Goal: Task Accomplishment & Management: Use online tool/utility

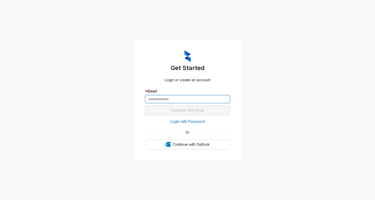
click at [166, 101] on input "text" at bounding box center [187, 99] width 85 height 8
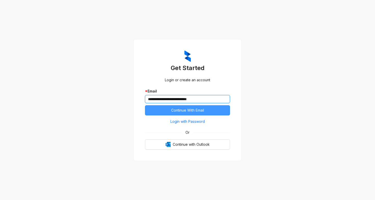
type input "**********"
click at [200, 111] on span "Continue With Email" at bounding box center [187, 110] width 33 height 6
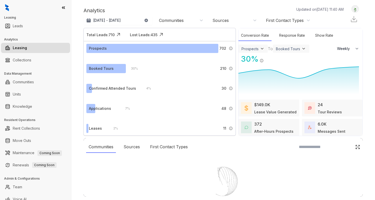
select select "******"
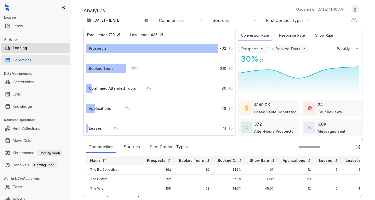
click at [31, 60] on link "Collections" at bounding box center [22, 60] width 19 height 10
click at [24, 60] on link "Collections" at bounding box center [22, 60] width 19 height 10
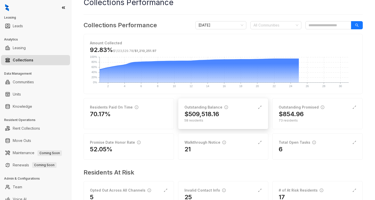
scroll to position [38, 0]
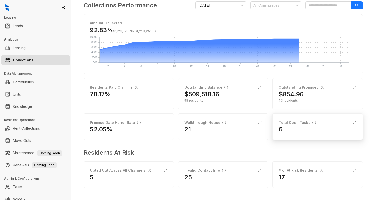
click at [304, 129] on div "6" at bounding box center [318, 129] width 78 height 8
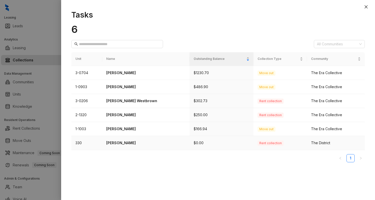
click at [130, 143] on p "[PERSON_NAME]" at bounding box center [145, 143] width 79 height 6
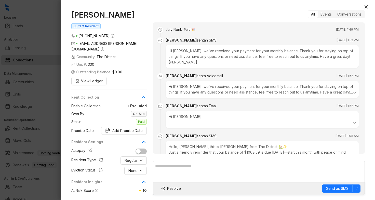
scroll to position [247, 0]
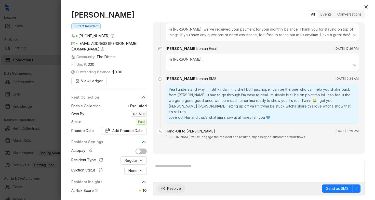
click at [175, 190] on span "Resolve" at bounding box center [174, 189] width 14 height 6
click at [365, 7] on icon "close" at bounding box center [365, 6] width 3 height 3
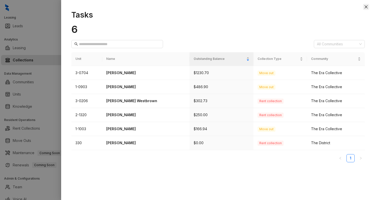
click at [363, 6] on button "Close" at bounding box center [366, 7] width 6 height 6
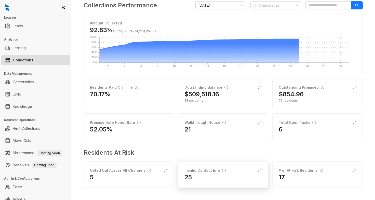
click at [199, 178] on div "25" at bounding box center [223, 177] width 78 height 8
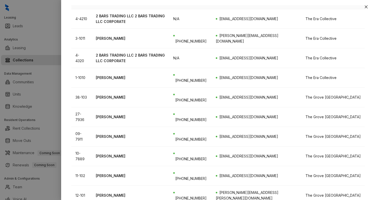
scroll to position [51, 0]
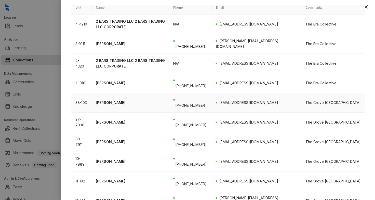
click at [107, 100] on p "[PERSON_NAME]" at bounding box center [130, 103] width 69 height 6
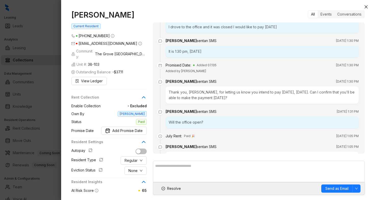
scroll to position [44, 0]
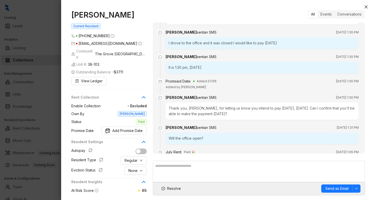
click at [274, 97] on li "Promised Date: Added 07/05 [DATE] 1:30 PM Added by [PERSON_NAME]" at bounding box center [259, 88] width 200 height 16
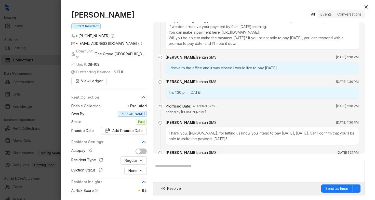
scroll to position [0, 0]
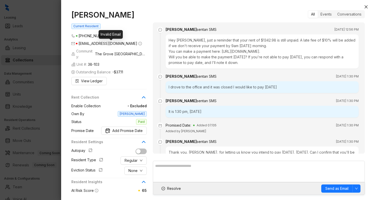
click at [140, 43] on icon "info-circle" at bounding box center [140, 44] width 1 height 2
click at [367, 7] on icon "close" at bounding box center [366, 7] width 4 height 4
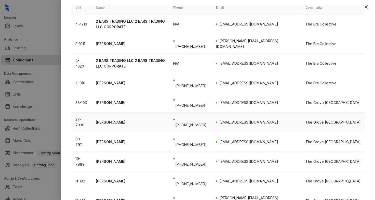
click at [108, 119] on p "[PERSON_NAME]" at bounding box center [130, 122] width 69 height 6
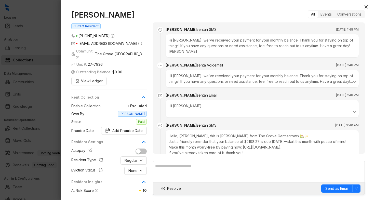
scroll to position [171, 0]
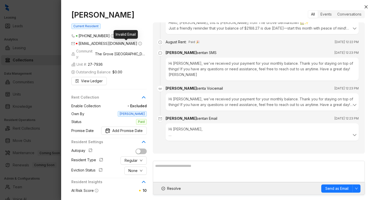
click at [138, 43] on icon "info-circle" at bounding box center [140, 44] width 4 height 4
click at [364, 6] on icon "close" at bounding box center [366, 7] width 4 height 4
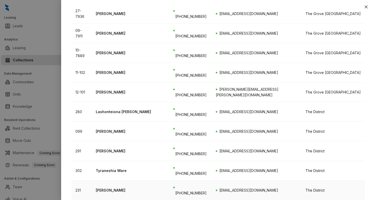
scroll to position [163, 0]
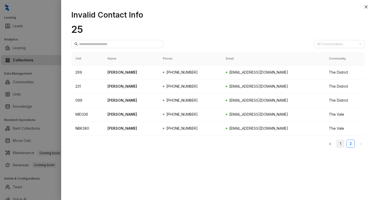
click at [341, 145] on link "1" at bounding box center [340, 144] width 8 height 8
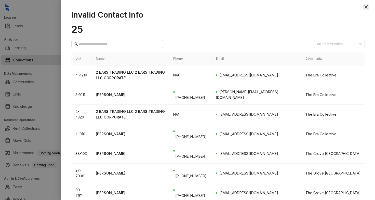
click at [365, 7] on icon "close" at bounding box center [366, 7] width 4 height 4
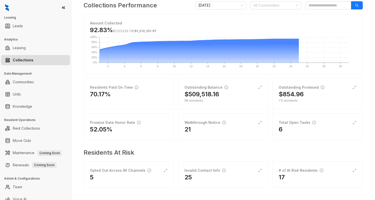
scroll to position [5, 0]
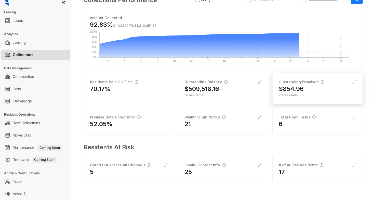
click at [296, 95] on div "73 residents" at bounding box center [318, 95] width 78 height 5
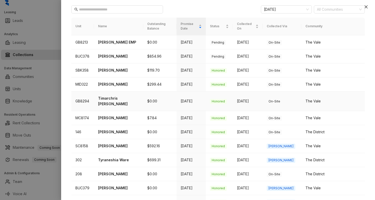
scroll to position [51, 0]
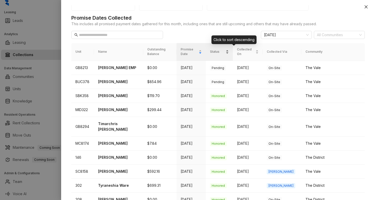
click at [229, 49] on div "Status" at bounding box center [219, 51] width 19 height 5
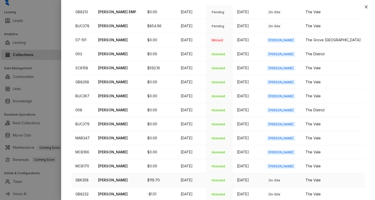
scroll to position [52, 0]
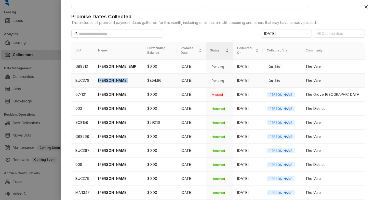
drag, startPoint x: 125, startPoint y: 76, endPoint x: 99, endPoint y: 74, distance: 26.3
click at [99, 74] on td "[PERSON_NAME]" at bounding box center [118, 81] width 49 height 14
copy p "[PERSON_NAME]"
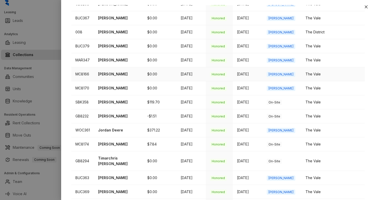
scroll to position [205, 0]
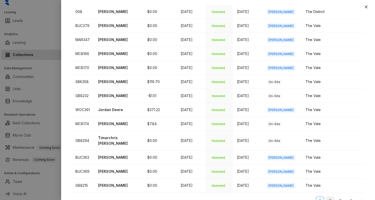
click at [327, 197] on link "2" at bounding box center [330, 201] width 8 height 8
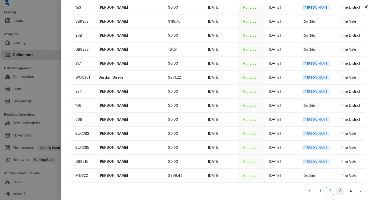
click at [338, 189] on link "3" at bounding box center [340, 191] width 8 height 8
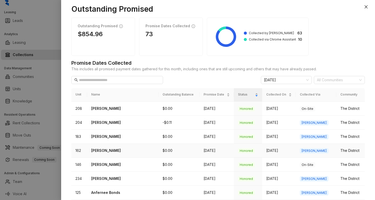
scroll to position [0, 0]
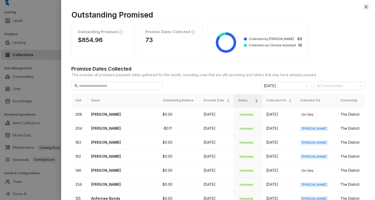
click at [365, 5] on icon "close" at bounding box center [366, 7] width 4 height 4
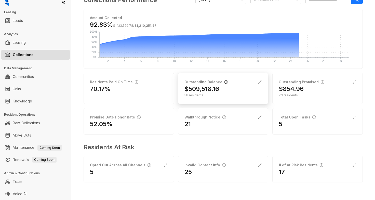
click at [224, 82] on icon "info-circle" at bounding box center [226, 82] width 4 height 4
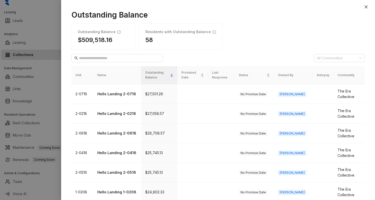
click at [336, 77] on th "Community" at bounding box center [348, 75] width 31 height 18
click at [343, 73] on th "Community" at bounding box center [348, 75] width 31 height 18
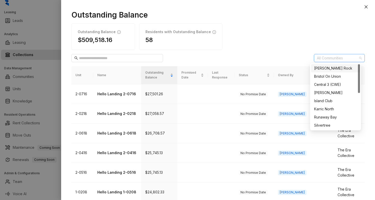
click at [334, 59] on div at bounding box center [337, 58] width 44 height 7
click at [335, 71] on div "[PERSON_NAME] Rock" at bounding box center [335, 68] width 49 height 8
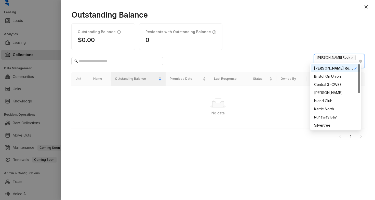
click at [339, 58] on span "[PERSON_NAME] Rock" at bounding box center [336, 58] width 43 height 6
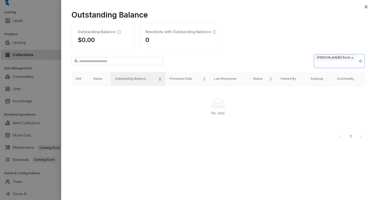
click at [351, 58] on icon "close" at bounding box center [352, 58] width 2 height 2
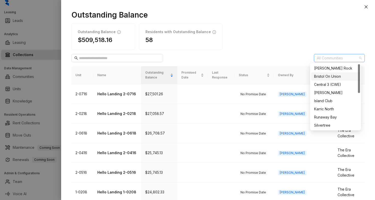
click at [335, 75] on div "Bristol On Union" at bounding box center [335, 77] width 43 height 6
click at [334, 116] on div "The Birches" at bounding box center [335, 116] width 43 height 6
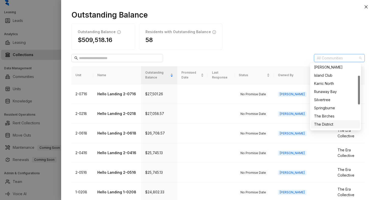
click at [332, 125] on div "The District" at bounding box center [335, 124] width 43 height 6
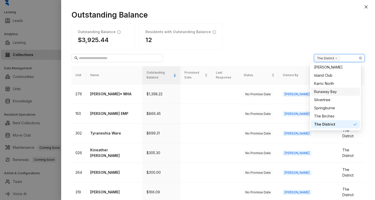
click at [306, 34] on div "Outstanding Balance $3,925.44 Residents with Outstanding Balance 12" at bounding box center [217, 36] width 293 height 26
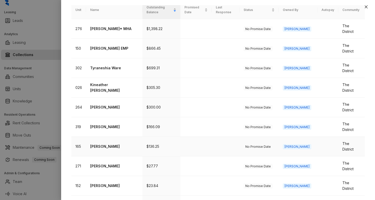
scroll to position [0, 0]
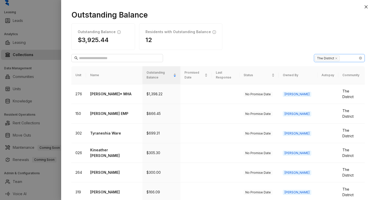
click at [340, 59] on div "The District" at bounding box center [337, 58] width 44 height 7
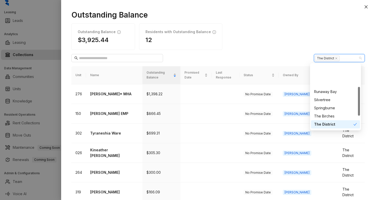
scroll to position [51, 0]
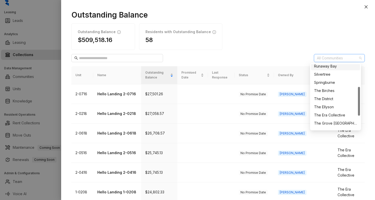
click at [341, 58] on div at bounding box center [337, 58] width 44 height 7
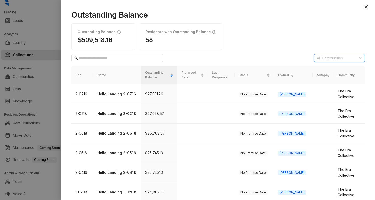
click at [339, 59] on div at bounding box center [337, 58] width 44 height 7
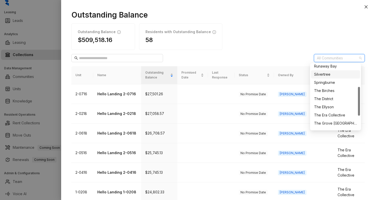
scroll to position [81, 0]
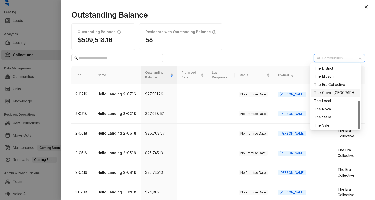
click at [340, 90] on div "The Grove [GEOGRAPHIC_DATA]" at bounding box center [335, 93] width 43 height 6
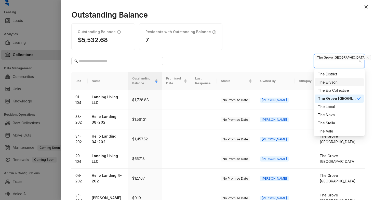
click at [253, 48] on div "Outstanding Balance $5,532.68 Residents with Outstanding Balance 7" at bounding box center [217, 36] width 293 height 26
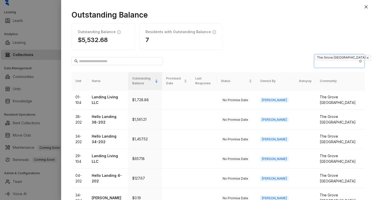
click at [366, 57] on icon "close" at bounding box center [367, 58] width 3 height 3
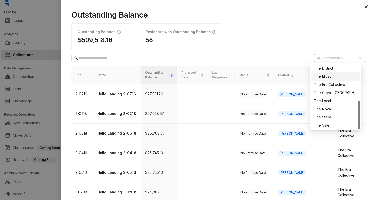
click at [327, 52] on div "Outstanding Balance Outstanding Balance $509,518.16 Residents with Outstanding …" at bounding box center [218, 102] width 314 height 195
